Goal: Task Accomplishment & Management: Manage account settings

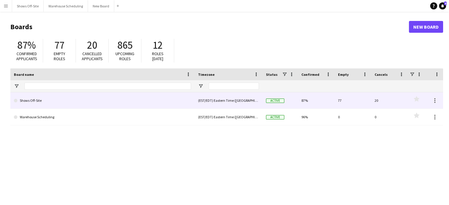
click at [26, 99] on link "Shows Off-Site" at bounding box center [102, 100] width 177 height 17
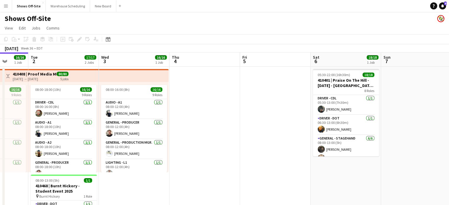
scroll to position [0, 255]
drag, startPoint x: 401, startPoint y: 159, endPoint x: 288, endPoint y: 163, distance: 113.6
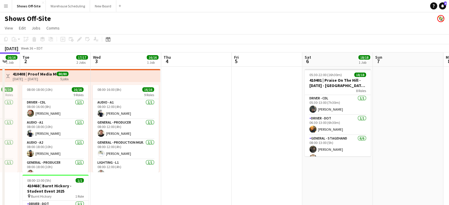
scroll to position [0, 158]
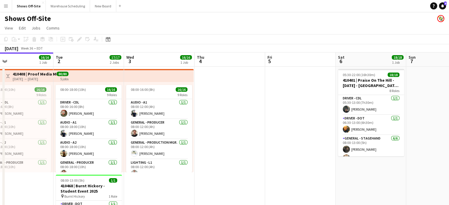
drag, startPoint x: 402, startPoint y: 171, endPoint x: 454, endPoint y: 158, distance: 53.2
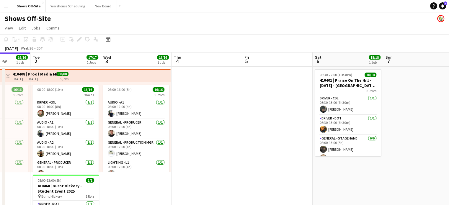
scroll to position [0, 255]
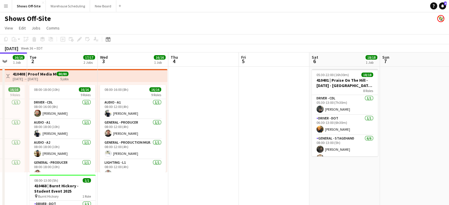
drag, startPoint x: 240, startPoint y: 181, endPoint x: 214, endPoint y: 180, distance: 26.0
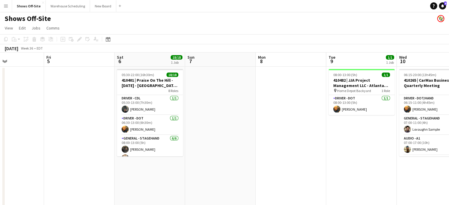
scroll to position [0, 173]
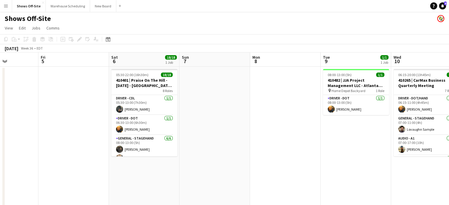
drag, startPoint x: 426, startPoint y: 149, endPoint x: 225, endPoint y: 132, distance: 201.3
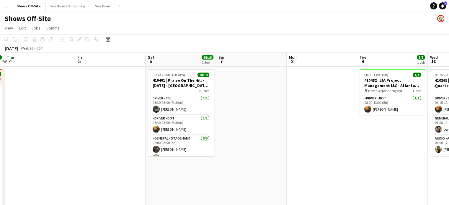
scroll to position [0, 136]
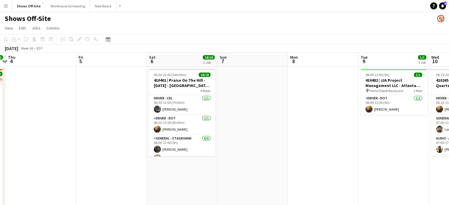
drag, startPoint x: 346, startPoint y: 167, endPoint x: 384, endPoint y: 196, distance: 47.3
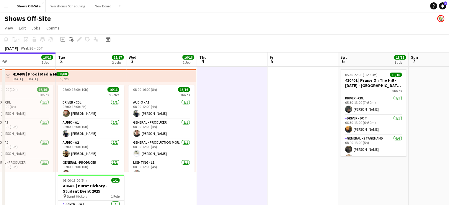
drag, startPoint x: 129, startPoint y: 189, endPoint x: 320, endPoint y: 204, distance: 192.4
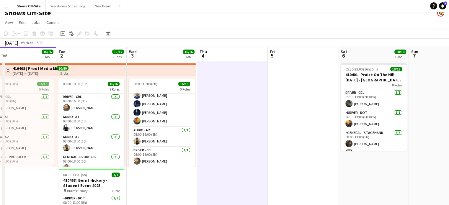
scroll to position [0, 0]
